Goal: Transaction & Acquisition: Purchase product/service

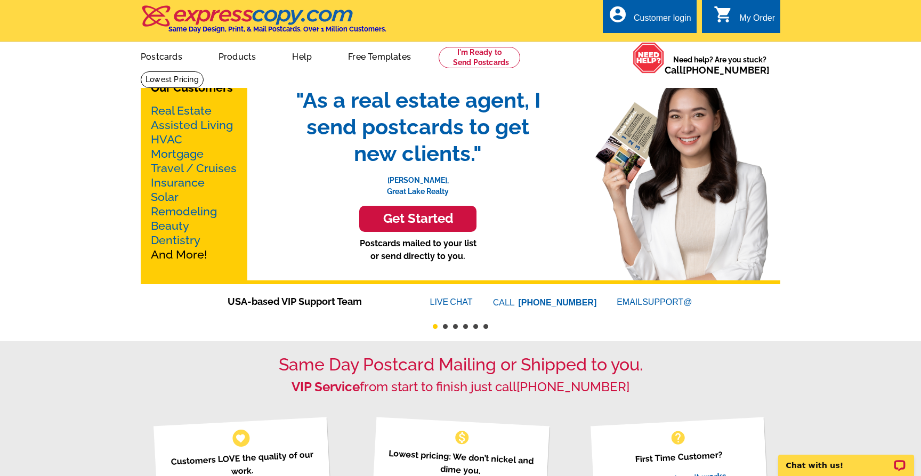
click at [187, 109] on link "Real Estate" at bounding box center [181, 110] width 61 height 13
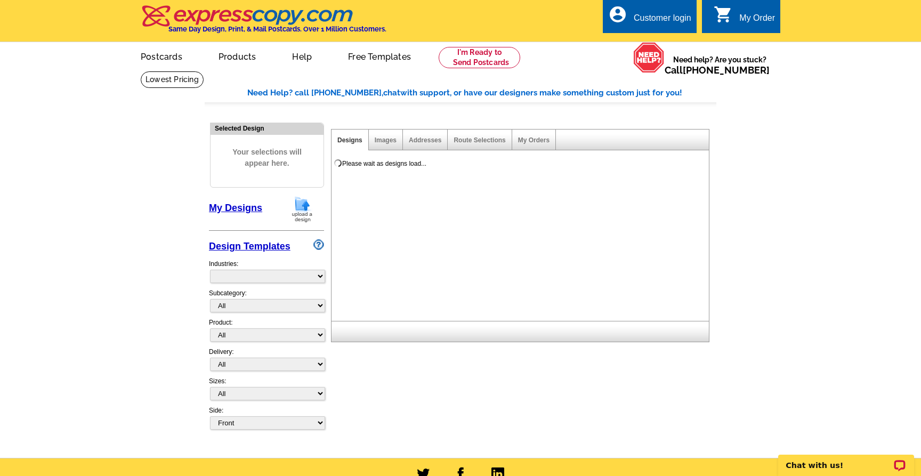
select select "785"
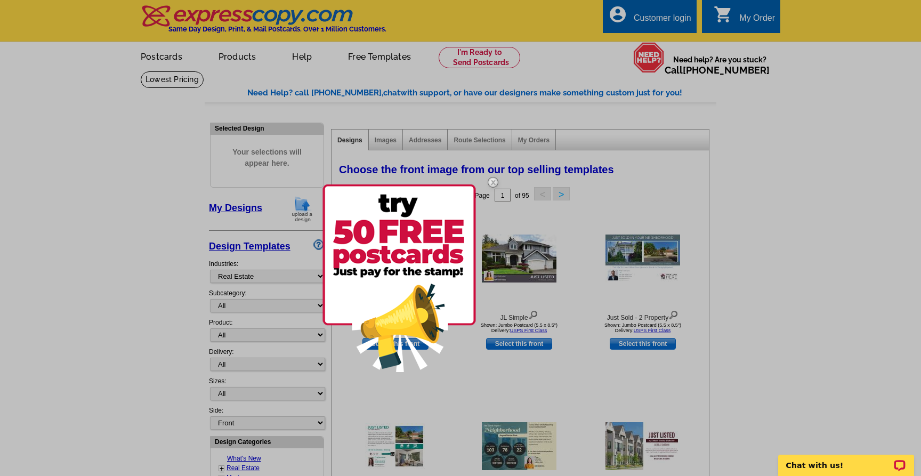
click at [99, 319] on div at bounding box center [460, 238] width 921 height 476
click at [492, 180] on img at bounding box center [493, 182] width 31 height 31
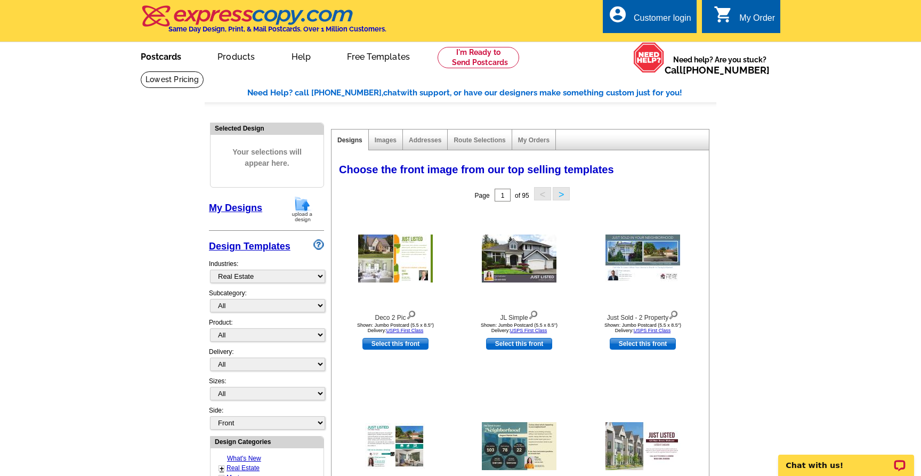
click at [171, 59] on link "Postcards" at bounding box center [161, 55] width 75 height 25
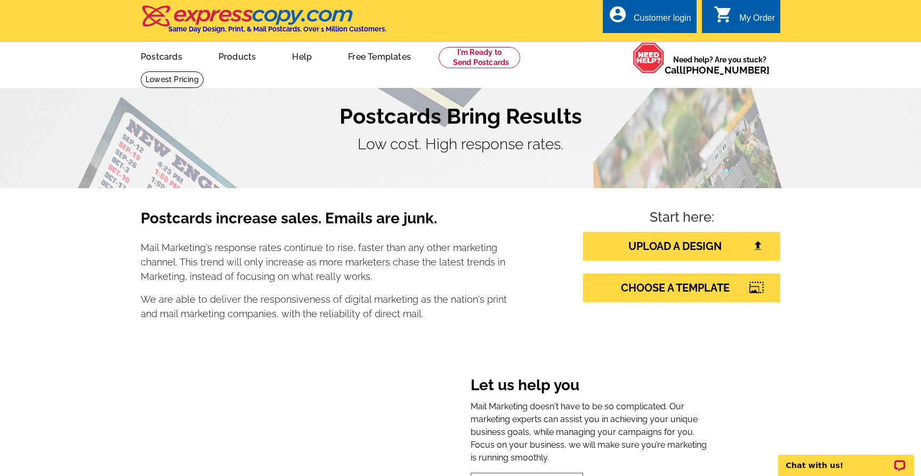
click at [222, 22] on img at bounding box center [248, 16] width 214 height 22
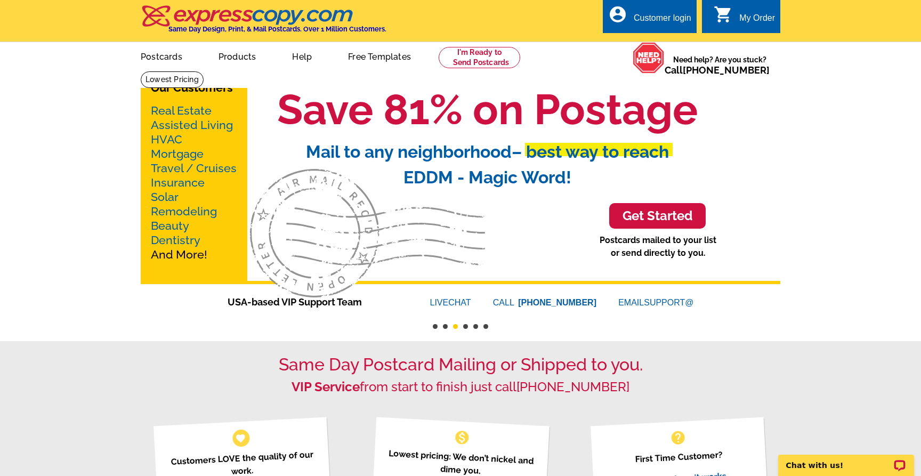
click at [184, 18] on img at bounding box center [248, 16] width 214 height 22
